Goal: Task Accomplishment & Management: Complete application form

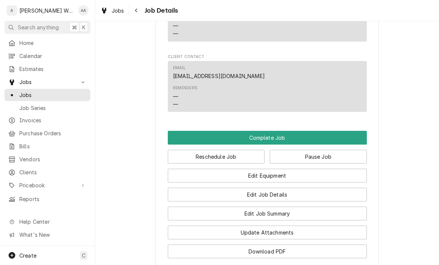
scroll to position [561, 0]
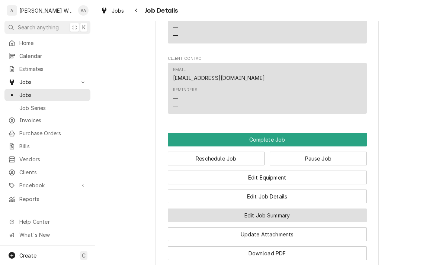
click at [188, 209] on button "Edit Job Summary" at bounding box center [267, 216] width 199 height 14
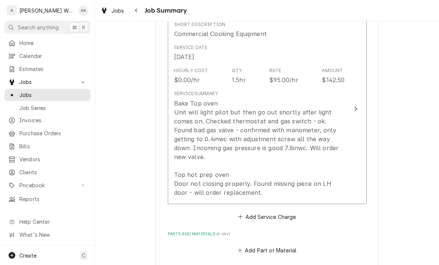
scroll to position [187, 0]
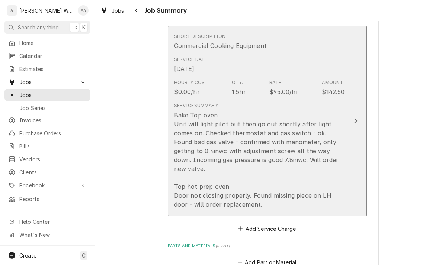
click at [236, 154] on div "Bake Top oven Unit will light pilot but then go out shortly after light comes o…" at bounding box center [259, 160] width 171 height 98
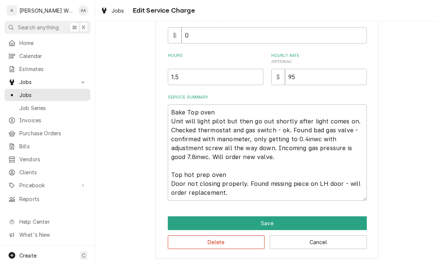
scroll to position [188, 0]
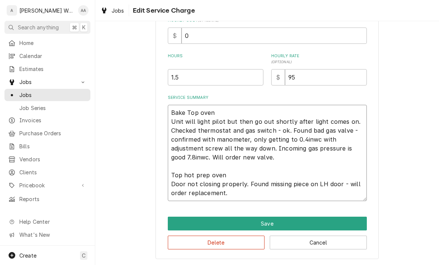
click at [238, 191] on textarea "Bake Top oven Unit will light pilot but then go out shortly after light comes o…" at bounding box center [267, 153] width 199 height 96
type textarea "x"
type textarea "Bake Top oven Unit will light pilot but then go out shortly after light comes o…"
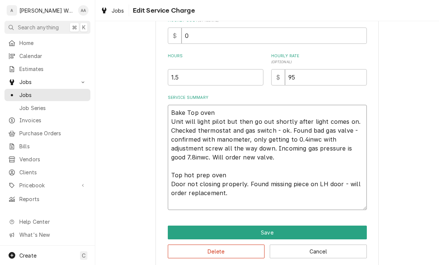
type textarea "x"
type textarea "Bake Top oven Unit will light pilot but then go out shortly after light comes o…"
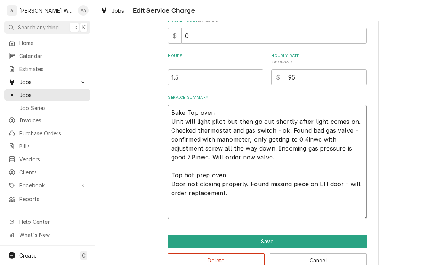
type textarea "x"
type textarea "Bake Top oven Unit will light pilot but then go out shortly after light comes o…"
type textarea "x"
type textarea "Bake Top oven Unit will light pilot but then go out shortly after light comes o…"
type textarea "x"
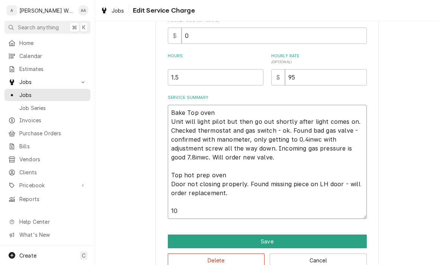
type textarea "Bake Top oven Unit will light pilot but then go out shortly after light comes o…"
type textarea "x"
type textarea "Bake Top oven Unit will light pilot but then go out shortly after light comes o…"
type textarea "x"
type textarea "Bake Top oven Unit will light pilot but then go out shortly after light comes o…"
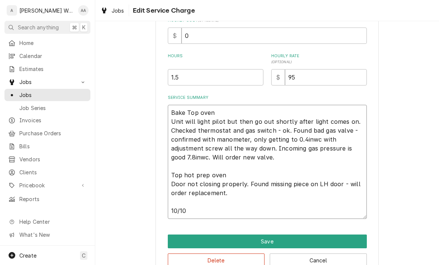
type textarea "x"
type textarea "Bake Top oven Unit will light pilot but then go out shortly after light comes o…"
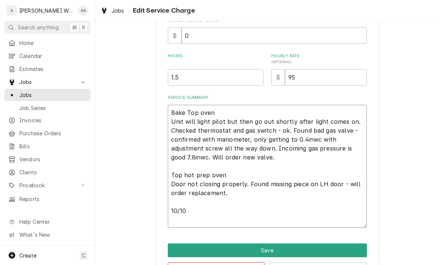
type textarea "x"
type textarea "Bake Top oven Unit will light pilot but then go out shortly after light comes o…"
type textarea "x"
type textarea "Bake Top oven Unit will light pilot but then go out shortly after light comes o…"
type textarea "x"
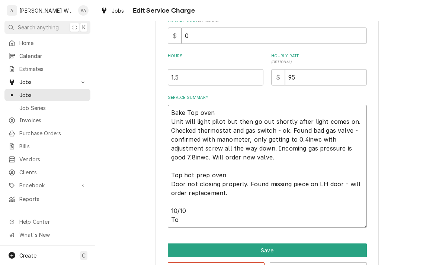
type textarea "Bake Top oven Unit will light pilot but then go out shortly after light comes o…"
type textarea "x"
type textarea "Bake Top oven Unit will light pilot but then go out shortly after light comes o…"
type textarea "x"
type textarea "Bake Top oven Unit will light pilot but then go out shortly after light comes o…"
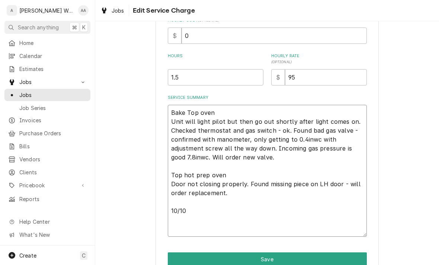
type textarea "x"
type textarea "Bake Top oven Unit will light pilot but then go out shortly after light comes o…"
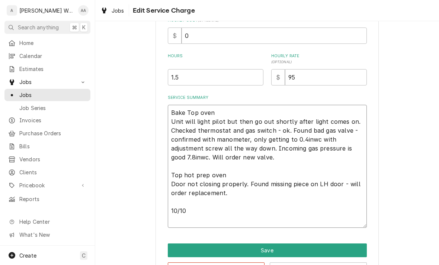
type textarea "x"
type textarea "Bake Top oven Unit will light pilot but then go out shortly after light comes o…"
type textarea "x"
type textarea "Bake Top oven Unit will light pilot but then go out shortly after light comes o…"
type textarea "x"
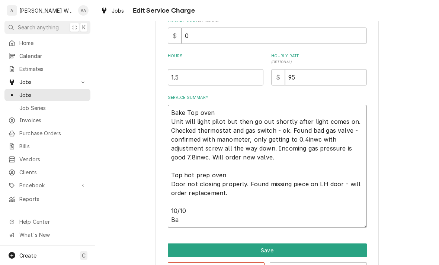
type textarea "Bake Top oven Unit will light pilot but then go out shortly after light comes o…"
type textarea "x"
type textarea "Bake Top oven Unit will light pilot but then go out shortly after light comes o…"
type textarea "x"
type textarea "Bake Top oven Unit will light pilot but then go out shortly after light comes o…"
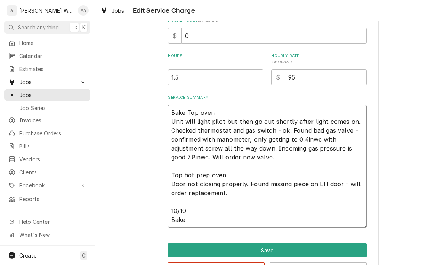
type textarea "x"
type textarea "Bake Top oven Unit will light pilot but then go out shortly after light comes o…"
type textarea "x"
type textarea "Bake Top oven Unit will light pilot but then go out shortly after light comes o…"
type textarea "x"
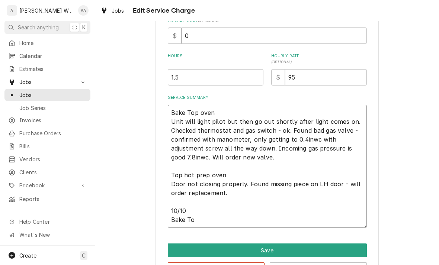
type textarea "Bake Top oven Unit will light pilot but then go out shortly after light comes o…"
type textarea "x"
type textarea "Bake Top oven Unit will light pilot but then go out shortly after light comes o…"
type textarea "x"
type textarea "Bake Top oven Unit will light pilot but then go out shortly after light comes o…"
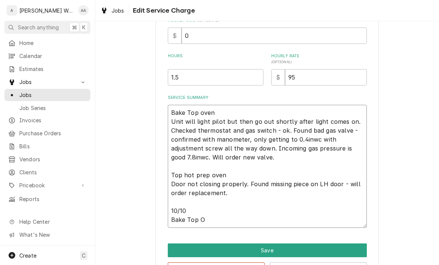
type textarea "x"
type textarea "Bake Top oven Unit will light pilot but then go out shortly after light comes o…"
type textarea "x"
type textarea "Bake Top oven Unit will light pilot but then go out shortly after light comes o…"
type textarea "x"
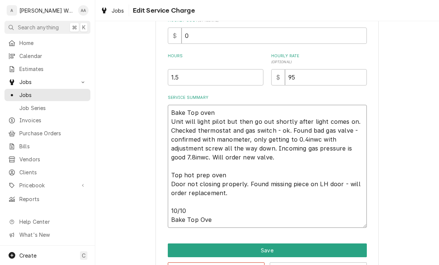
type textarea "Bake Top oven Unit will light pilot but then go out shortly after light comes o…"
type textarea "x"
type textarea "Bake Top oven Unit will light pilot but then go out shortly after light comes o…"
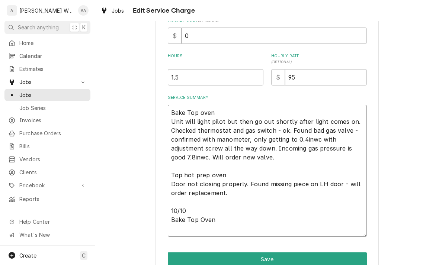
type textarea "x"
type textarea "Bake Top oven Unit will light pilot but then go out shortly after light comes o…"
type textarea "x"
type textarea "Bake Top oven Unit will light pilot but then go out shortly after light comes o…"
type textarea "x"
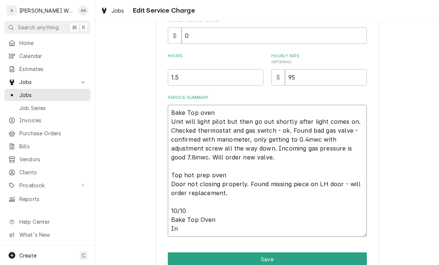
type textarea "Bake Top oven Unit will light pilot but then go out shortly after light comes o…"
type textarea "x"
type textarea "Bake Top oven Unit will light pilot but then go out shortly after light comes o…"
type textarea "x"
type textarea "Bake Top oven Unit will light pilot but then go out shortly after light comes o…"
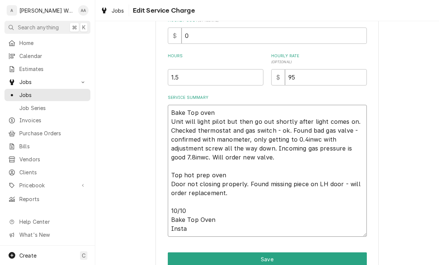
type textarea "x"
type textarea "Bake Top oven Unit will light pilot but then go out shortly after light comes o…"
type textarea "x"
type textarea "Bake Top oven Unit will light pilot but then go out shortly after light comes o…"
type textarea "x"
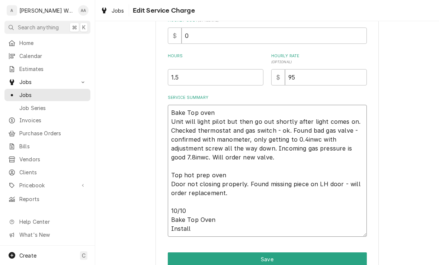
type textarea "Bake Top oven Unit will light pilot but then go out shortly after light comes o…"
type textarea "x"
type textarea "Bake Top oven Unit will light pilot but then go out shortly after light comes o…"
type textarea "x"
type textarea "Bake Top oven Unit will light pilot but then go out shortly after light comes o…"
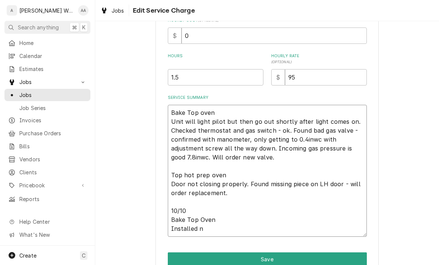
type textarea "x"
type textarea "Bake Top oven Unit will light pilot but then go out shortly after light comes o…"
type textarea "x"
type textarea "Bake Top oven Unit will light pilot but then go out shortly after light comes o…"
type textarea "x"
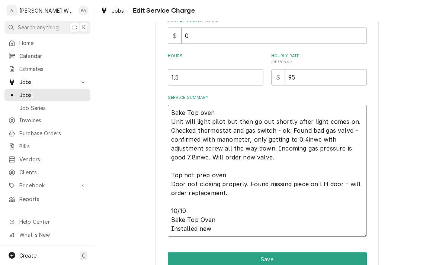
type textarea "Bake Top oven Unit will light pilot but then go out shortly after light comes o…"
type textarea "x"
type textarea "Bake Top oven Unit will light pilot but then go out shortly after light comes o…"
type textarea "x"
type textarea "Bake Top oven Unit will light pilot but then go out shortly after light comes o…"
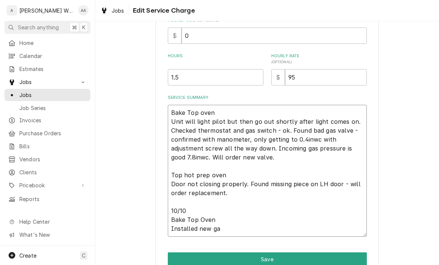
type textarea "x"
type textarea "Bake Top oven Unit will light pilot but then go out shortly after light comes o…"
type textarea "x"
type textarea "Bake Top oven Unit will light pilot but then go out shortly after light comes o…"
type textarea "x"
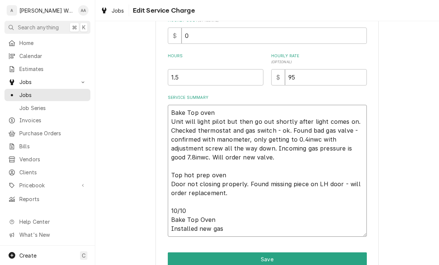
type textarea "Bake Top oven Unit will light pilot but then go out shortly after light comes o…"
type textarea "x"
type textarea "Bake Top oven Unit will light pilot but then go out shortly after light comes o…"
type textarea "x"
type textarea "Bake Top oven Unit will light pilot but then go out shortly after light comes o…"
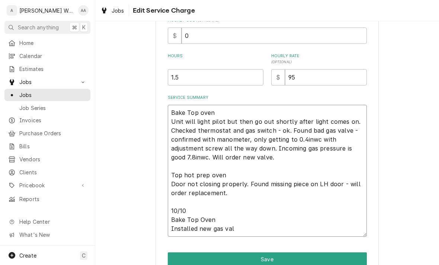
type textarea "x"
type textarea "Bake Top oven Unit will light pilot but then go out shortly after light comes o…"
type textarea "x"
type textarea "Bake Top oven Unit will light pilot but then go out shortly after light comes o…"
type textarea "x"
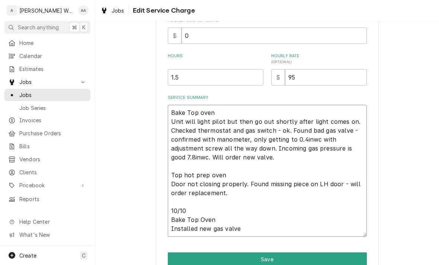
type textarea "Bake Top oven Unit will light pilot but then go out shortly after light comes o…"
type textarea "x"
type textarea "Bake Top oven Unit will light pilot but then go out shortly after light comes o…"
type textarea "x"
type textarea "Bake Top oven Unit will light pilot but then go out shortly after light comes o…"
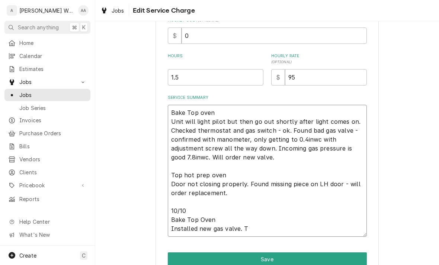
type textarea "x"
type textarea "Bake Top oven Unit will light pilot but then go out shortly after light comes o…"
type textarea "x"
type textarea "Bake Top oven Unit will light pilot but then go out shortly after light comes o…"
type textarea "x"
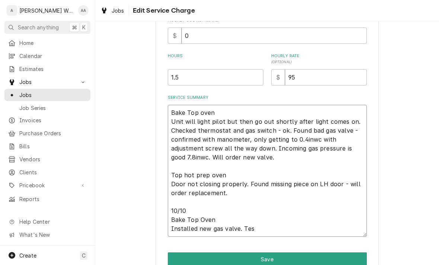
type textarea "Bake Top oven Unit will light pilot but then go out shortly after light comes o…"
type textarea "x"
type textarea "Bake Top oven Unit will light pilot but then go out shortly after light comes o…"
type textarea "x"
type textarea "Bake Top oven Unit will light pilot but then go out shortly after light comes o…"
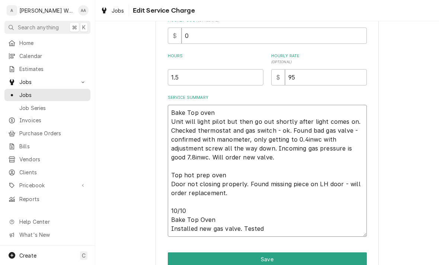
type textarea "x"
type textarea "Bake Top oven Unit will light pilot but then go out shortly after light comes o…"
type textarea "x"
type textarea "Bake Top oven Unit will light pilot but then go out shortly after light comes o…"
type textarea "x"
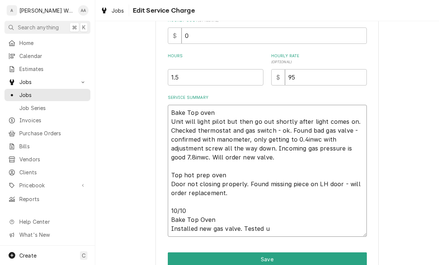
type textarea "Bake Top oven Unit will light pilot but then go out shortly after light comes o…"
type textarea "x"
type textarea "Bake Top oven Unit will light pilot but then go out shortly after light comes o…"
type textarea "x"
type textarea "Bake Top oven Unit will light pilot but then go out shortly after light comes o…"
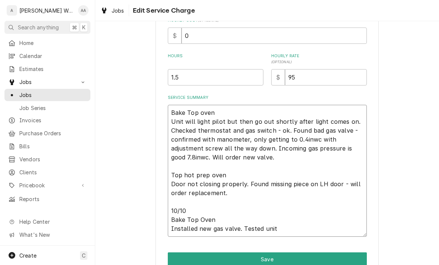
type textarea "x"
type textarea "Bake Top oven Unit will light pilot but then go out shortly after light comes o…"
type textarea "x"
type textarea "Bake Top oven Unit will light pilot but then go out shortly after light comes o…"
type textarea "x"
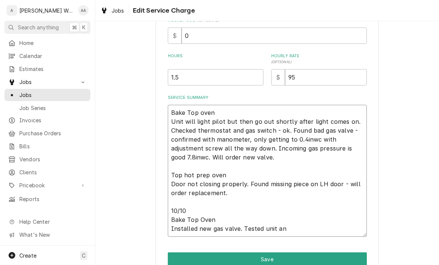
type textarea "Bake Top oven Unit will light pilot but then go out shortly after light comes o…"
type textarea "x"
type textarea "Bake Top oven Unit will light pilot but then go out shortly after light comes o…"
type textarea "x"
type textarea "Bake Top oven Unit will light pilot but then go out shortly after light comes o…"
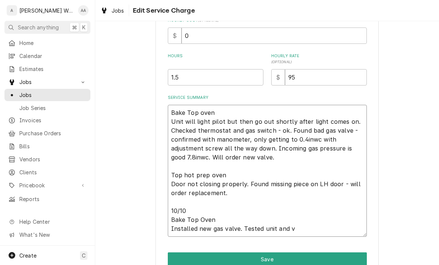
type textarea "x"
type textarea "Bake Top oven Unit will light pilot but then go out shortly after light comes o…"
type textarea "x"
type textarea "Bake Top oven Unit will light pilot but then go out shortly after light comes o…"
type textarea "x"
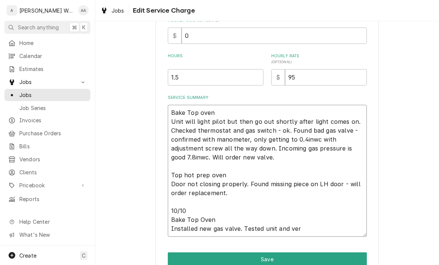
type textarea "Bake Top oven Unit will light pilot but then go out shortly after light comes o…"
type textarea "x"
type textarea "Bake Top oven Unit will light pilot but then go out shortly after light comes o…"
type textarea "x"
type textarea "Bake Top oven Unit will light pilot but then go out shortly after light comes o…"
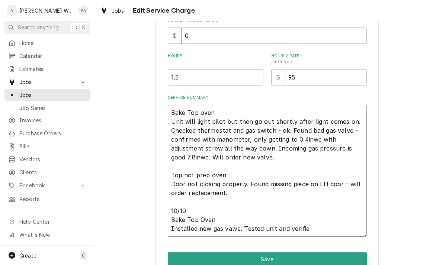
type textarea "x"
type textarea "Bake Top oven Unit will light pilot but then go out shortly after light comes o…"
type textarea "x"
type textarea "Bake Top oven Unit will light pilot but then go out shortly after light comes o…"
type textarea "x"
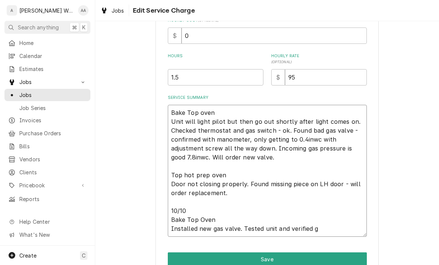
type textarea "Bake Top oven Unit will light pilot but then go out shortly after light comes o…"
type textarea "x"
type textarea "Bake Top oven Unit will light pilot but then go out shortly after light comes o…"
type textarea "x"
type textarea "Bake Top oven Unit will light pilot but then go out shortly after light comes o…"
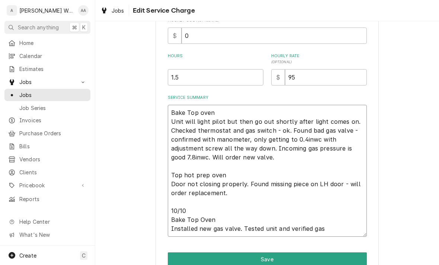
type textarea "x"
type textarea "Bake Top oven Unit will light pilot but then go out shortly after light comes o…"
type textarea "x"
type textarea "Bake Top oven Unit will light pilot but then go out shortly after light comes o…"
type textarea "x"
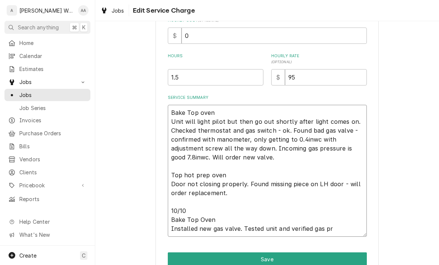
type textarea "Bake Top oven Unit will light pilot but then go out shortly after light comes o…"
type textarea "x"
type textarea "Bake Top oven Unit will light pilot but then go out shortly after light comes o…"
type textarea "x"
type textarea "Bake Top oven Unit will light pilot but then go out shortly after light comes o…"
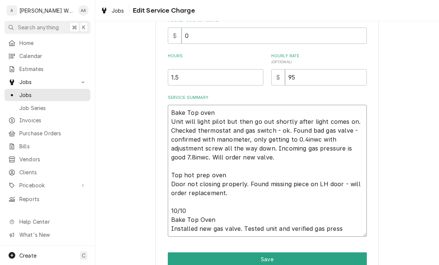
type textarea "x"
type textarea "Bake Top oven Unit will light pilot but then go out shortly after light comes o…"
type textarea "x"
type textarea "Bake Top oven Unit will light pilot but then go out shortly after light comes o…"
type textarea "x"
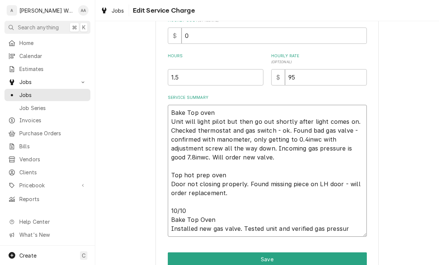
type textarea "Bake Top oven Unit will light pilot but then go out shortly after light comes o…"
type textarea "x"
type textarea "Bake Top oven Unit will light pilot but then go out shortly after light comes o…"
type textarea "x"
type textarea "Bake Top oven Unit will light pilot but then go out shortly after light comes o…"
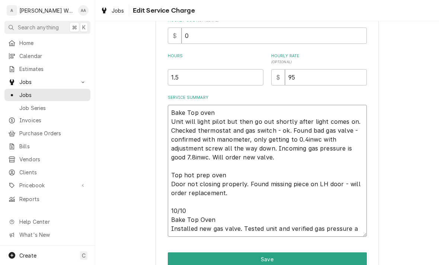
type textarea "x"
type textarea "Bake Top oven Unit will light pilot but then go out shortly after light comes o…"
type textarea "x"
type textarea "Bake Top oven Unit will light pilot but then go out shortly after light comes o…"
type textarea "x"
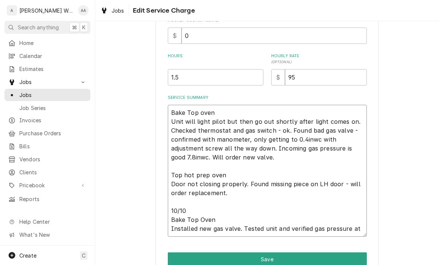
type textarea "Bake Top oven Unit will light pilot but then go out shortly after light comes o…"
type textarea "x"
type textarea "Bake Top oven Unit will light pilot but then go out shortly after light comes o…"
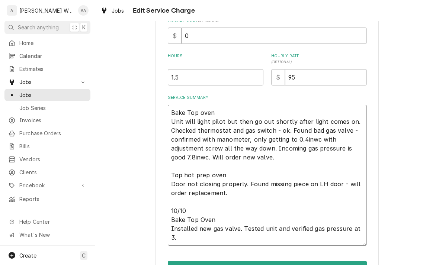
type textarea "x"
type textarea "Bake Top oven Unit will light pilot but then go out shortly after light comes o…"
type textarea "x"
type textarea "Bake Top oven Unit will light pilot but then go out shortly after light comes o…"
type textarea "x"
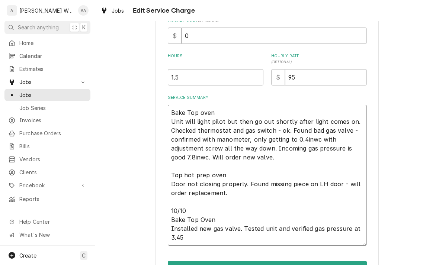
type textarea "Bake Top oven Unit will light pilot but then go out shortly after light comes o…"
type textarea "x"
type textarea "Bake Top oven Unit will light pilot but then go out shortly after light comes o…"
type textarea "x"
type textarea "Bake Top oven Unit will light pilot but then go out shortly after light comes o…"
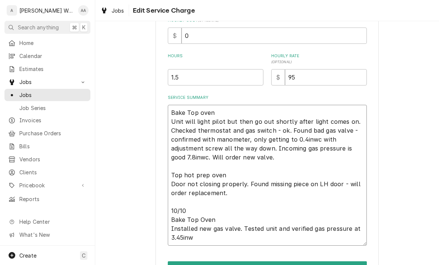
type textarea "x"
type textarea "Bake Top oven Unit will light pilot but then go out shortly after light comes o…"
type textarea "x"
type textarea "Bake Top oven Unit will light pilot but then go out shortly after light comes o…"
type textarea "x"
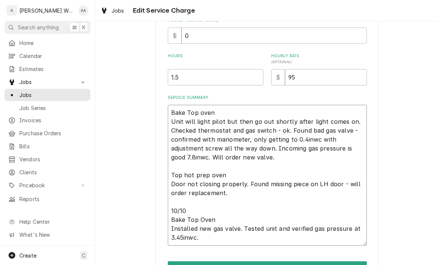
type textarea "Bake Top oven Unit will light pilot but then go out shortly after light comes o…"
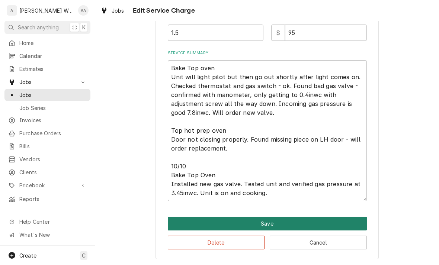
click at [243, 219] on button "Save" at bounding box center [267, 224] width 199 height 14
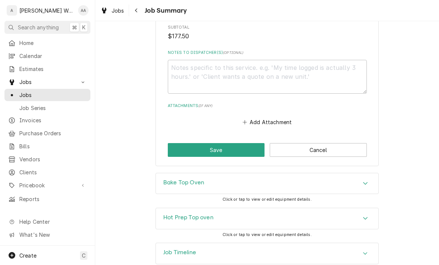
scroll to position [608, 0]
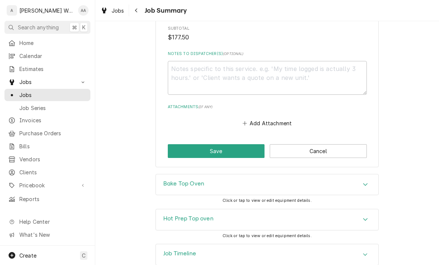
click at [244, 245] on div "Job Timeline" at bounding box center [267, 255] width 223 height 21
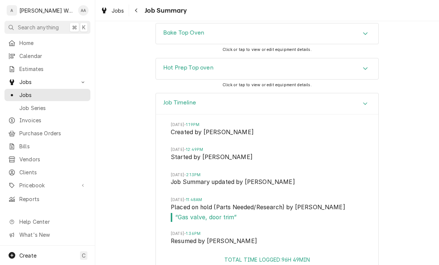
scroll to position [758, 0]
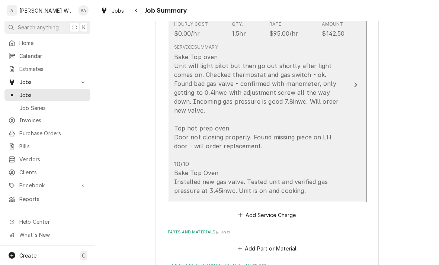
click at [238, 173] on div "Bake Top oven Unit will light pilot but then go out shortly after light comes o…" at bounding box center [259, 123] width 171 height 143
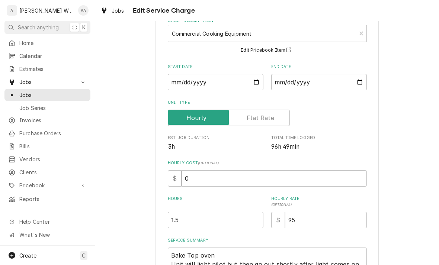
scroll to position [76, 0]
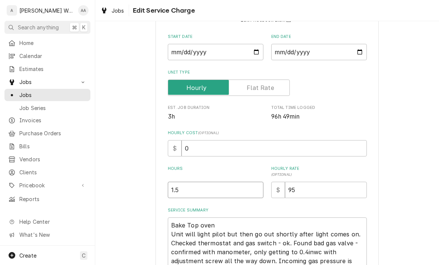
click at [195, 190] on input "1.5" at bounding box center [216, 190] width 96 height 16
click at [195, 189] on input "1.5" at bounding box center [216, 190] width 96 height 16
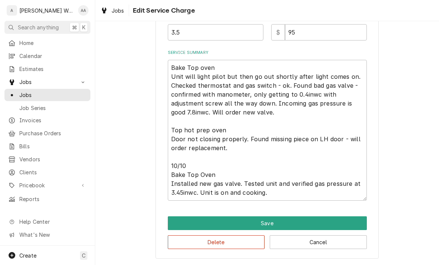
scroll to position [233, 0]
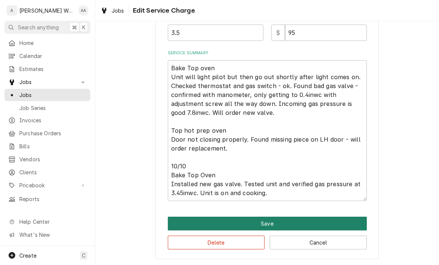
click at [229, 223] on button "Save" at bounding box center [267, 224] width 199 height 14
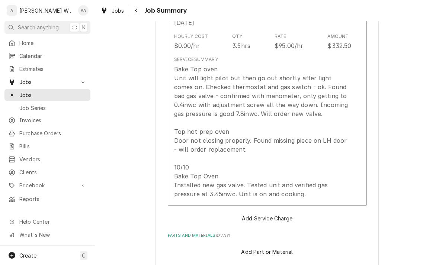
scroll to position [245, 0]
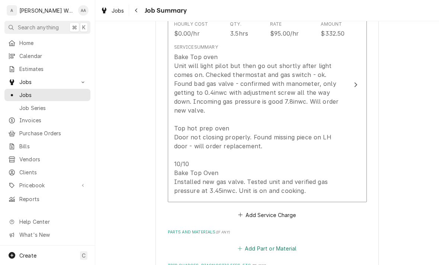
click at [258, 244] on button "Add Part or Material" at bounding box center [266, 249] width 61 height 10
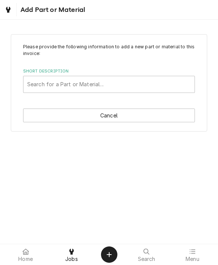
click at [53, 75] on div "Short Description Search for a Part or Material..." at bounding box center [109, 80] width 172 height 24
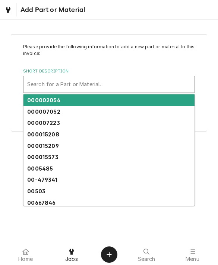
click at [47, 88] on div "Short Description" at bounding box center [109, 84] width 164 height 13
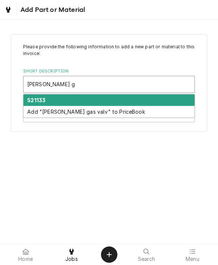
click at [34, 102] on strong "521133" at bounding box center [36, 100] width 18 height 6
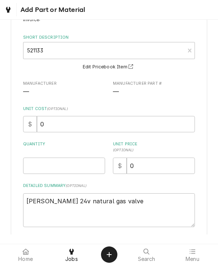
scroll to position [42, 0]
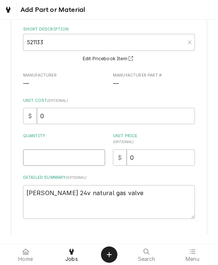
click at [39, 158] on input "Quantity" at bounding box center [64, 158] width 82 height 16
click at [147, 162] on input "0" at bounding box center [161, 158] width 68 height 16
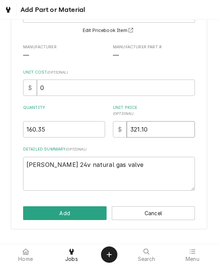
scroll to position [70, 0]
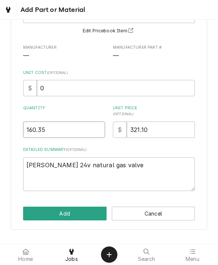
click at [54, 131] on input "160.35" at bounding box center [64, 130] width 82 height 16
click at [49, 132] on input "160.35" at bounding box center [64, 130] width 82 height 16
click at [60, 89] on input "0" at bounding box center [116, 88] width 158 height 16
paste input "160.35"
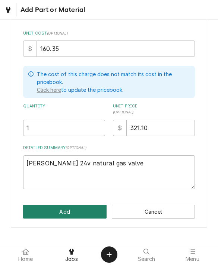
click at [42, 210] on button "Add" at bounding box center [64, 212] width 83 height 14
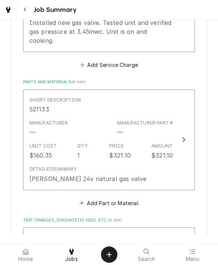
scroll to position [431, 0]
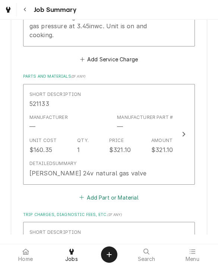
click at [98, 192] on button "Add Part or Material" at bounding box center [108, 197] width 61 height 10
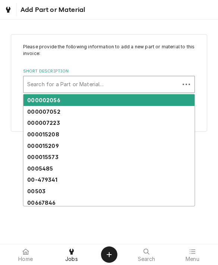
click at [31, 89] on div "Short Description" at bounding box center [101, 84] width 149 height 13
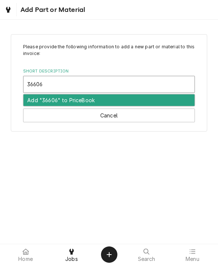
click at [60, 97] on div "Add "36606" to PriceBook" at bounding box center [108, 101] width 171 height 12
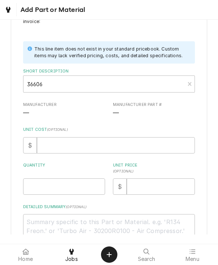
scroll to position [35, 0]
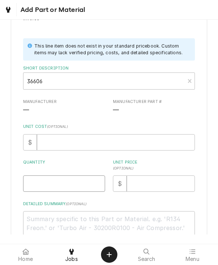
click at [36, 182] on input "Quantity" at bounding box center [64, 184] width 82 height 16
click at [32, 224] on textarea "Detailed Summary ( optional )" at bounding box center [109, 228] width 172 height 34
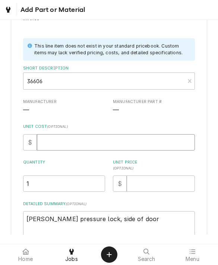
click at [53, 146] on input "Unit Cost ( optional )" at bounding box center [116, 142] width 158 height 16
click at [143, 182] on input "Unit Price ( optional )" at bounding box center [161, 184] width 68 height 16
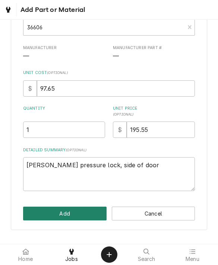
click at [58, 214] on button "Add" at bounding box center [64, 214] width 83 height 14
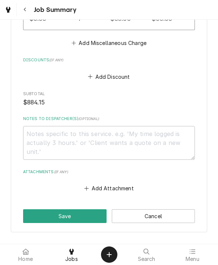
scroll to position [843, 0]
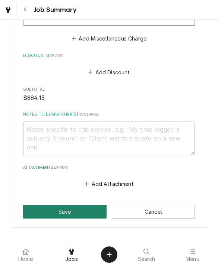
click at [37, 205] on button "Save" at bounding box center [64, 212] width 83 height 14
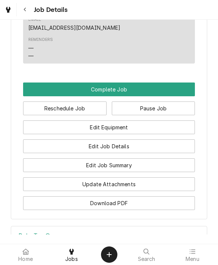
scroll to position [616, 0]
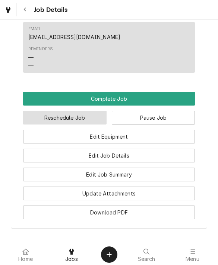
click at [53, 111] on button "Reschedule Job" at bounding box center [64, 118] width 83 height 14
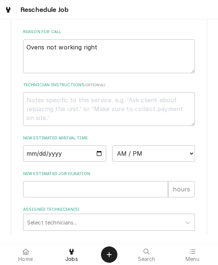
scroll to position [244, 0]
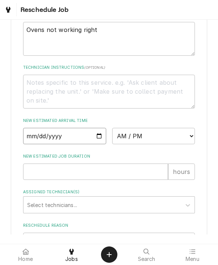
click at [40, 132] on input "Date" at bounding box center [64, 136] width 83 height 16
type input "2025-10-10"
type textarea "x"
type input "2025-10-13"
type textarea "x"
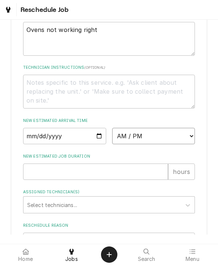
click at [135, 136] on select "AM / PM 6:00 AM 6:15 AM 6:30 AM 6:45 AM 7:00 AM 7:15 AM 7:30 AM 7:45 AM 8:00 AM…" at bounding box center [153, 136] width 83 height 16
select select "11:30:00"
click at [41, 172] on input "New Estimated Job Duration" at bounding box center [95, 172] width 145 height 16
type textarea "x"
type input "1"
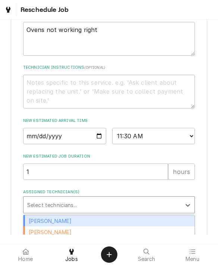
click at [36, 211] on div "Please provide some additional details to reschedule this job. Roopairs Job ID …" at bounding box center [109, 33] width 172 height 467
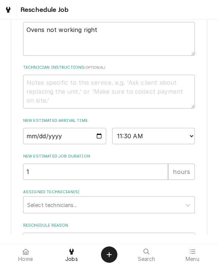
scroll to position [272, 0]
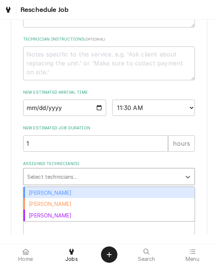
click at [37, 198] on div "Caleb Anderson" at bounding box center [108, 204] width 171 height 12
click at [38, 188] on div "Aaron Anderson" at bounding box center [108, 193] width 171 height 12
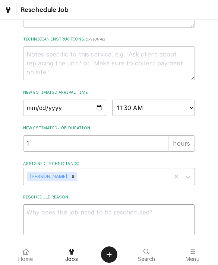
click at [38, 209] on textarea "Reschedule Reason" at bounding box center [109, 222] width 172 height 34
type textarea "x"
type textarea "I"
type textarea "x"
type textarea "In"
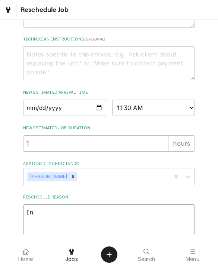
type textarea "x"
type textarea "Ins"
type textarea "x"
type textarea "Insta"
type textarea "x"
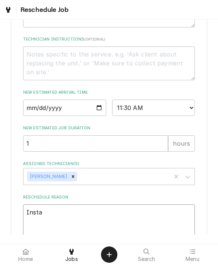
type textarea "Instal"
type textarea "x"
type textarea "Install"
type textarea "x"
type textarea "Install"
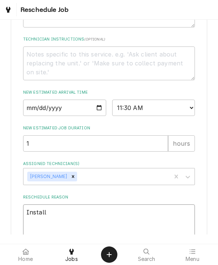
type textarea "x"
type textarea "Install p"
type textarea "x"
type textarea "Install pr"
type textarea "x"
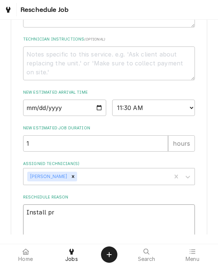
type textarea "Install pre"
type textarea "x"
type textarea "Install pres"
type textarea "x"
type textarea "Install press"
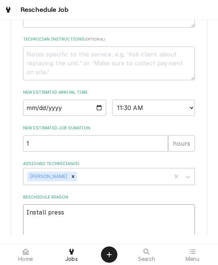
type textarea "x"
type textarea "Install pressu"
type textarea "x"
type textarea "Install pressur"
type textarea "x"
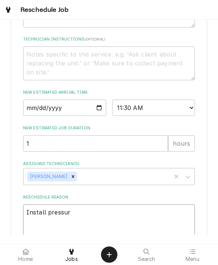
type textarea "Install pressure"
type textarea "x"
type textarea "Install pressure"
type textarea "x"
type textarea "Install pressure l"
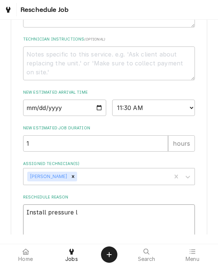
type textarea "x"
type textarea "Install pressure lo"
type textarea "x"
type textarea "Install pressure loc"
type textarea "x"
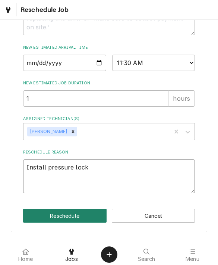
type textarea "Install pressure lock"
click at [41, 212] on button "Reschedule" at bounding box center [64, 216] width 83 height 14
type textarea "x"
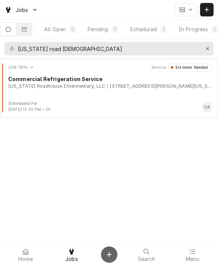
click at [104, 247] on button "Create Object" at bounding box center [109, 255] width 16 height 16
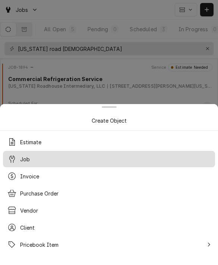
click at [58, 153] on div "Job" at bounding box center [108, 159] width 209 height 13
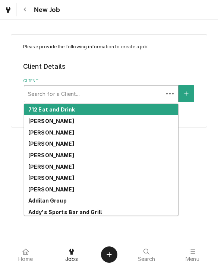
click at [62, 99] on div "Client" at bounding box center [93, 93] width 131 height 13
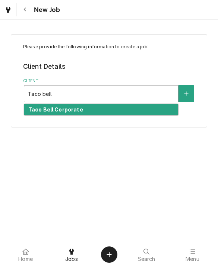
click at [66, 115] on div "Taco Bell Corporate" at bounding box center [100, 110] width 153 height 12
type input "Taco bell"
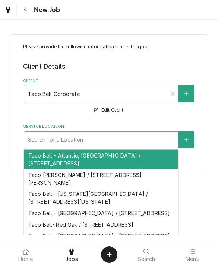
click at [56, 142] on div "Search for a Location..." at bounding box center [101, 140] width 146 height 8
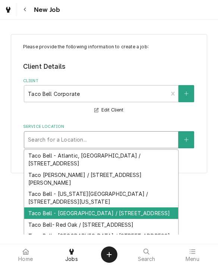
click at [70, 208] on div "Taco Bell - Plattsmouth / 2412 8th Ave, Plattsmouth, NE 68048" at bounding box center [100, 214] width 153 height 12
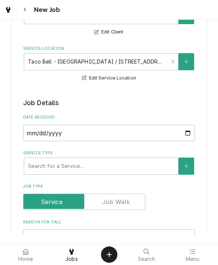
scroll to position [84, 0]
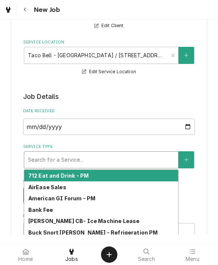
click at [67, 161] on div "Search for a Service..." at bounding box center [101, 160] width 146 height 8
type textarea "x"
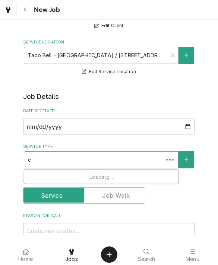
type input "co"
type textarea "x"
type input "com"
type textarea "x"
type input "comm"
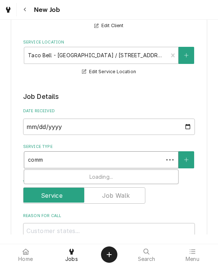
type textarea "x"
type input "comme"
type textarea "x"
type input "commer"
type textarea "x"
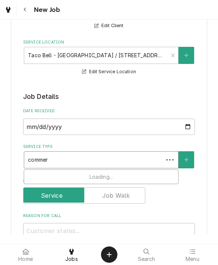
type input "commerc"
type textarea "x"
type input "commerci"
type textarea "x"
type input "commercia"
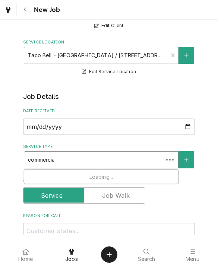
type textarea "x"
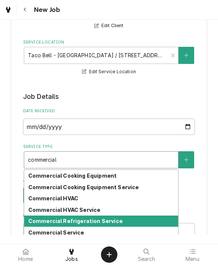
click at [86, 218] on strong "Commercial Refrigeration Service" at bounding box center [75, 221] width 94 height 6
type input "commercial"
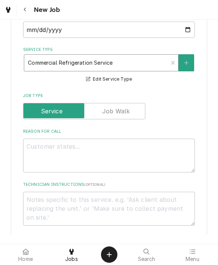
scroll to position [195, 0]
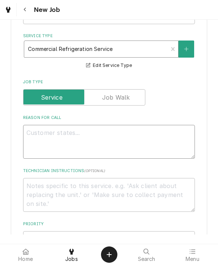
click at [71, 144] on textarea "Reason For Call" at bounding box center [109, 142] width 172 height 34
type textarea "x"
type textarea "K"
type textarea "x"
type textarea "KF"
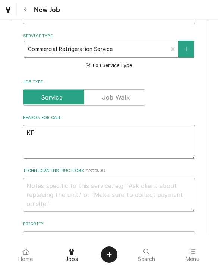
type textarea "x"
type textarea "KFC"
type textarea "x"
type textarea "KFC"
type textarea "x"
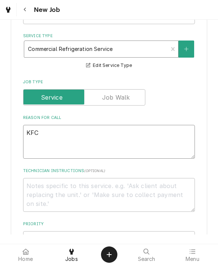
type textarea "KFC c"
type textarea "x"
type textarea "KFC co"
type textarea "x"
type textarea "KFC col"
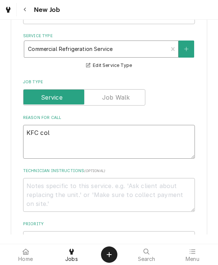
type textarea "x"
type textarea "KFC cold"
type textarea "x"
type textarea "KFC cold"
type textarea "x"
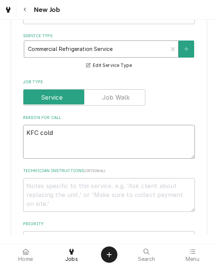
type textarea "KFC cold l"
type textarea "x"
type textarea "KFC cold li"
type textarea "x"
type textarea "KFC cold lin"
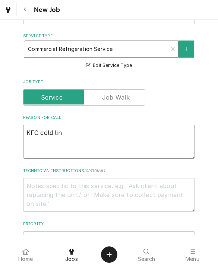
type textarea "x"
type textarea "KFC cold line"
type textarea "x"
type textarea "KFC cold line"
type textarea "x"
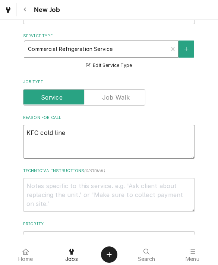
type textarea "KFC cold line i"
type textarea "x"
type textarea "KFC cold line is"
type textarea "x"
type textarea "KFC cold line is n"
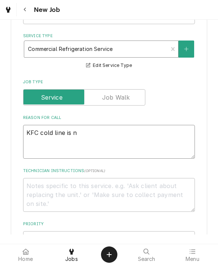
type textarea "x"
type textarea "KFC cold line is no"
type textarea "x"
type textarea "KFC cold line is not"
type textarea "x"
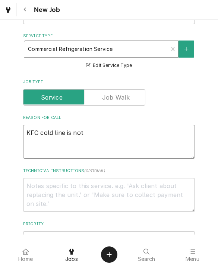
type textarea "KFC cold line is not"
type textarea "x"
type textarea "KFC cold line is not w"
type textarea "x"
type textarea "KFC cold line is not wo"
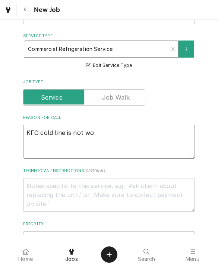
type textarea "x"
type textarea "KFC cold line is not wor"
type textarea "x"
type textarea "KFC cold line is not work"
type textarea "x"
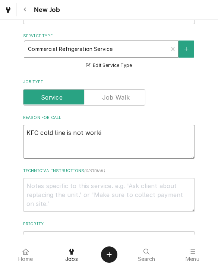
type textarea "KFC cold line is not workin"
type textarea "x"
type textarea "KFC cold line is not working"
type textarea "x"
type textarea "KFC cold line is not working,"
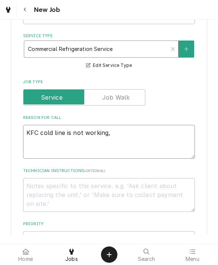
type textarea "x"
type textarea "KFC cold line is not working,"
type textarea "x"
type textarea "KFC cold line is not working, A"
type textarea "x"
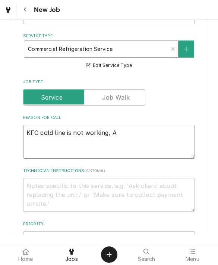
type textarea "KFC cold line is not working, AC"
type textarea "x"
type textarea "KFC cold line is not working, AC"
type textarea "x"
type textarea "KFC cold line is not working, AC a"
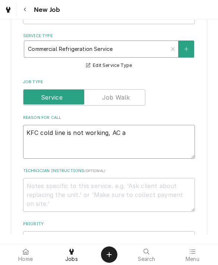
type textarea "x"
type textarea "KFC cold line is not working, AC ab"
type textarea "x"
type textarea "KFC cold line is not working, AC abo"
type textarea "x"
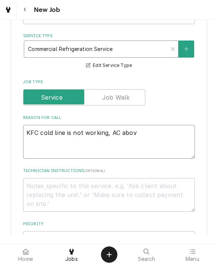
type textarea "KFC cold line is not working, AC above"
type textarea "x"
type textarea "KFC cold line is not working, AC above"
type textarea "x"
type textarea "KFC cold line is not working, AC above k"
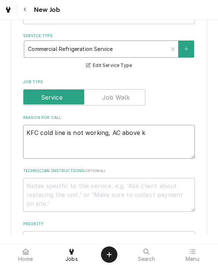
type textarea "x"
type textarea "KFC cold line is not working, AC above ki"
type textarea "x"
type textarea "KFC cold line is not working, AC above kit"
type textarea "x"
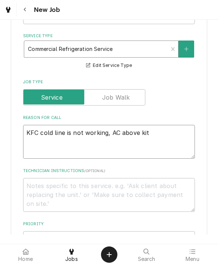
type textarea "KFC cold line is not working, AC above kitc"
type textarea "x"
type textarea "KFC cold line is not working, AC above kitch"
type textarea "x"
type textarea "KFC cold line is not working, AC above kitchen"
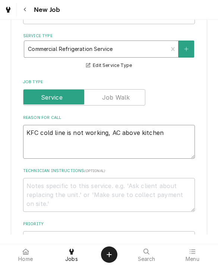
type textarea "x"
type textarea "KFC cold line is not working, AC above kitchen"
type textarea "x"
type textarea "KFC cold line is not working, AC above kitchen i"
type textarea "x"
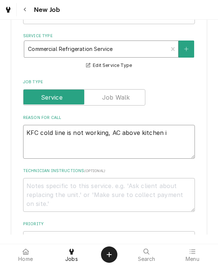
type textarea "KFC cold line is not working, AC above kitchen is"
type textarea "x"
type textarea "KFC cold line is not working, AC above kitchen is"
type textarea "x"
type textarea "KFC cold line is not working, AC above kitchen is a"
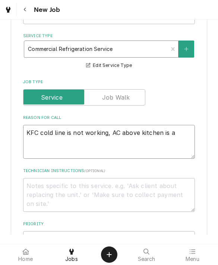
type textarea "x"
type textarea "KFC cold line is not working, AC above kitchen is al"
type textarea "x"
type textarea "KFC cold line is not working, AC above kitchen is all"
type textarea "x"
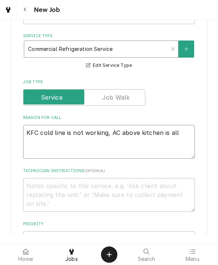
type textarea "KFC cold line is not working, AC above kitchen is alle"
type textarea "x"
type textarea "KFC cold line is not working, AC above kitchen is alleg"
type textarea "x"
type textarea "KFC cold line is not working, AC above kitchen is allege"
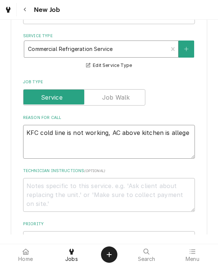
type textarea "x"
type textarea "KFC cold line is not working, AC above kitchen is alleged"
type textarea "x"
type textarea "KFC cold line is not working, AC above kitchen is allegedl"
type textarea "x"
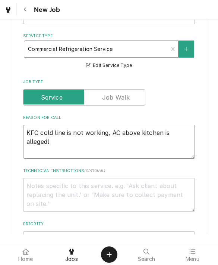
type textarea "KFC cold line is not working, AC above kitchen is allegedly"
type textarea "x"
type textarea "KFC cold line is not working, AC above kitchen is allegedly"
type textarea "x"
type textarea "KFC cold line is not working, AC above kitchen is allegedly l"
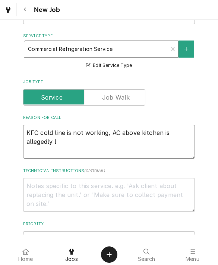
type textarea "x"
type textarea "KFC cold line is not working, AC above kitchen is allegedly lea"
type textarea "x"
type textarea "KFC cold line is not working, AC above kitchen is allegedly leak"
type textarea "x"
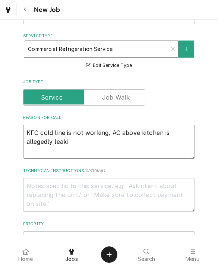
type textarea "KFC cold line is not working, AC above kitchen is allegedly leakin"
type textarea "x"
type textarea "KFC cold line is not working, AC above kitchen is allegedly leaking"
type textarea "x"
type textarea "KFC cold line is not working, AC above kitchen is allegedly leaking"
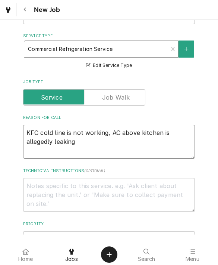
type textarea "x"
type textarea "KFC cold line is not working, AC above kitchen is allegedly leaking -"
type textarea "x"
type textarea "KFC cold line is not working, AC above kitchen is allegedly leaking -"
type textarea "x"
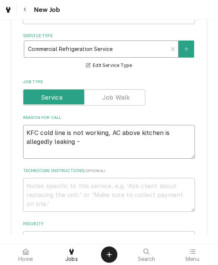
type textarea "KFC cold line is not working, AC above kitchen is allegedly leaking - f"
type textarea "x"
type textarea "KFC cold line is not working, AC above kitchen is allegedly leaking -"
type textarea "x"
type textarea "KFC cold line is not working, AC above kitchen is allegedly leaking - r"
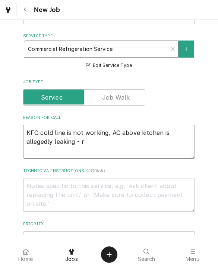
type textarea "x"
type textarea "KFC cold line is not working, AC above kitchen is allegedly leaking - ro"
type textarea "x"
type textarea "KFC cold line is not working, AC above kitchen is allegedly leaking - roo"
type textarea "x"
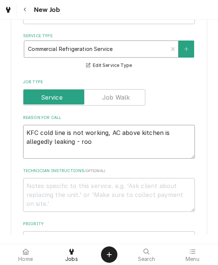
type textarea "KFC cold line is not working, AC above kitchen is allegedly leaking - roof"
type textarea "x"
type textarea "KFC cold line is not working, AC above kitchen is allegedly leaking - roofer"
type textarea "x"
type textarea "KFC cold line is not working, AC above kitchen is allegedly leaking - roofers"
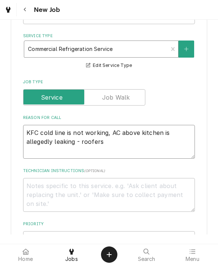
type textarea "x"
type textarea "KFC cold line is not working, AC above kitchen is allegedly leaking - roofers"
type textarea "x"
type textarea "KFC cold line is not working, AC above kitchen is allegedly leaking - roofers ha"
type textarea "x"
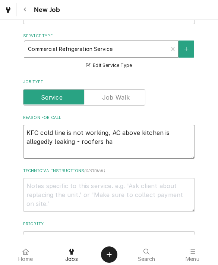
type textarea "KFC cold line is not working, AC above kitchen is allegedly leaking - roofers h…"
type textarea "x"
type textarea "KFC cold line is not working, AC above kitchen is allegedly leaking - roofers h…"
type textarea "x"
type textarea "KFC cold line is not working, AC above kitchen is allegedly leaking - roofers h…"
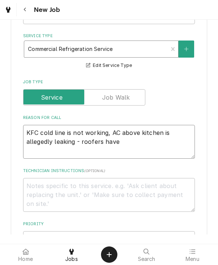
type textarea "x"
type textarea "KFC cold line is not working, AC above kitchen is allegedly leaking - roofers h…"
type textarea "x"
type textarea "KFC cold line is not working, AC above kitchen is allegedly leaking - roofers h…"
type textarea "x"
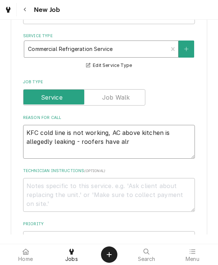
type textarea "KFC cold line is not working, AC above kitchen is allegedly leaking - roofers h…"
type textarea "x"
type textarea "KFC cold line is not working, AC above kitchen is allegedly leaking - roofers h…"
type textarea "x"
type textarea "KFC cold line is not working, AC above kitchen is allegedly leaking - roofers h…"
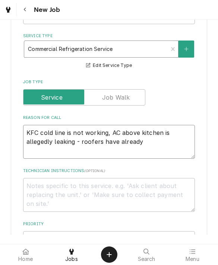
type textarea "x"
type textarea "KFC cold line is not working, AC above kitchen is allegedly leaking - roofers h…"
type textarea "x"
type textarea "KFC cold line is not working, AC above kitchen is allegedly leaking - roofers h…"
type textarea "x"
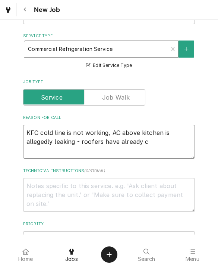
type textarea "KFC cold line is not working, AC above kitchen is allegedly leaking - roofers h…"
type textarea "x"
type textarea "KFC cold line is not working, AC above kitchen is allegedly leaking - roofers h…"
type textarea "x"
type textarea "KFC cold line is not working, AC above kitchen is allegedly leaking - roofers h…"
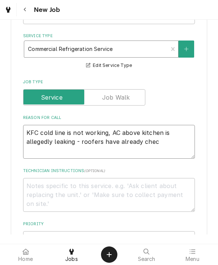
type textarea "x"
type textarea "KFC cold line is not working, AC above kitchen is allegedly leaking - roofers h…"
type textarea "x"
type textarea "KFC cold line is not working, AC above kitchen is allegedly leaking - roofers h…"
type textarea "x"
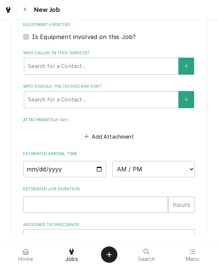
scroll to position [464, 0]
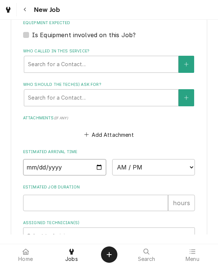
click at [74, 163] on input "2025-10-10" at bounding box center [64, 167] width 83 height 16
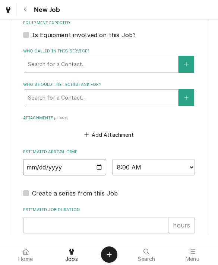
click at [89, 164] on input "2025-10-10" at bounding box center [64, 167] width 83 height 16
click at [83, 221] on input "Estimated Job Duration" at bounding box center [95, 225] width 145 height 16
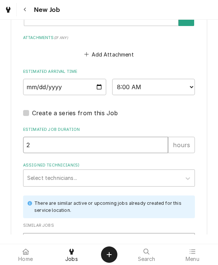
scroll to position [558, 0]
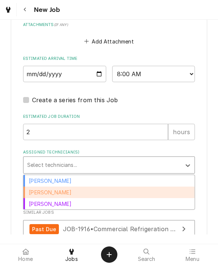
click at [33, 188] on div "Caleb Anderson" at bounding box center [108, 193] width 171 height 12
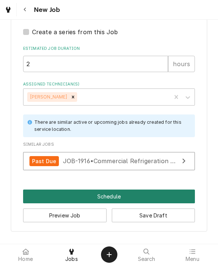
click at [42, 193] on button "Schedule" at bounding box center [109, 197] width 172 height 14
